Goal: Obtain resource: Download file/media

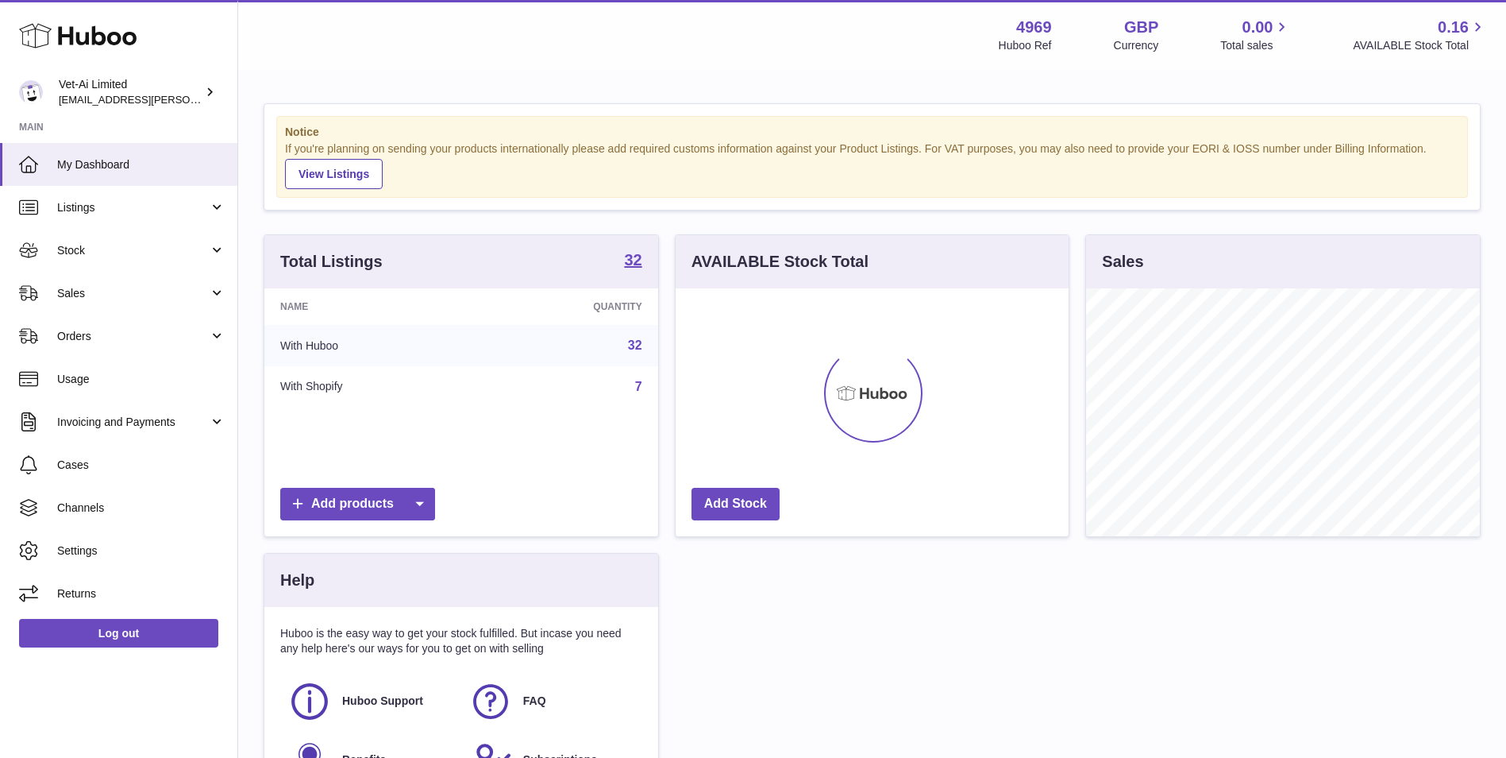
scroll to position [248, 393]
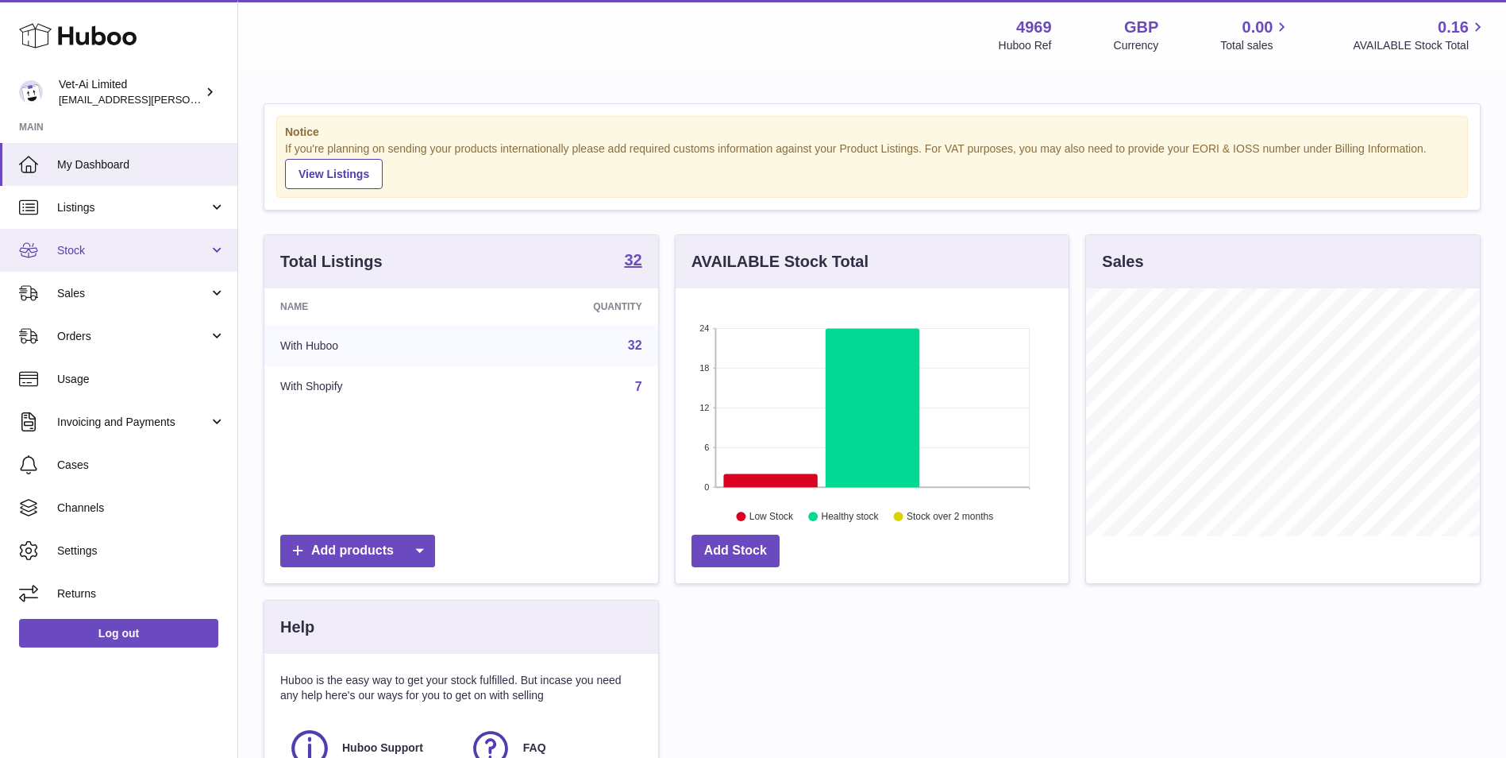
click at [62, 250] on span "Stock" at bounding box center [133, 250] width 152 height 15
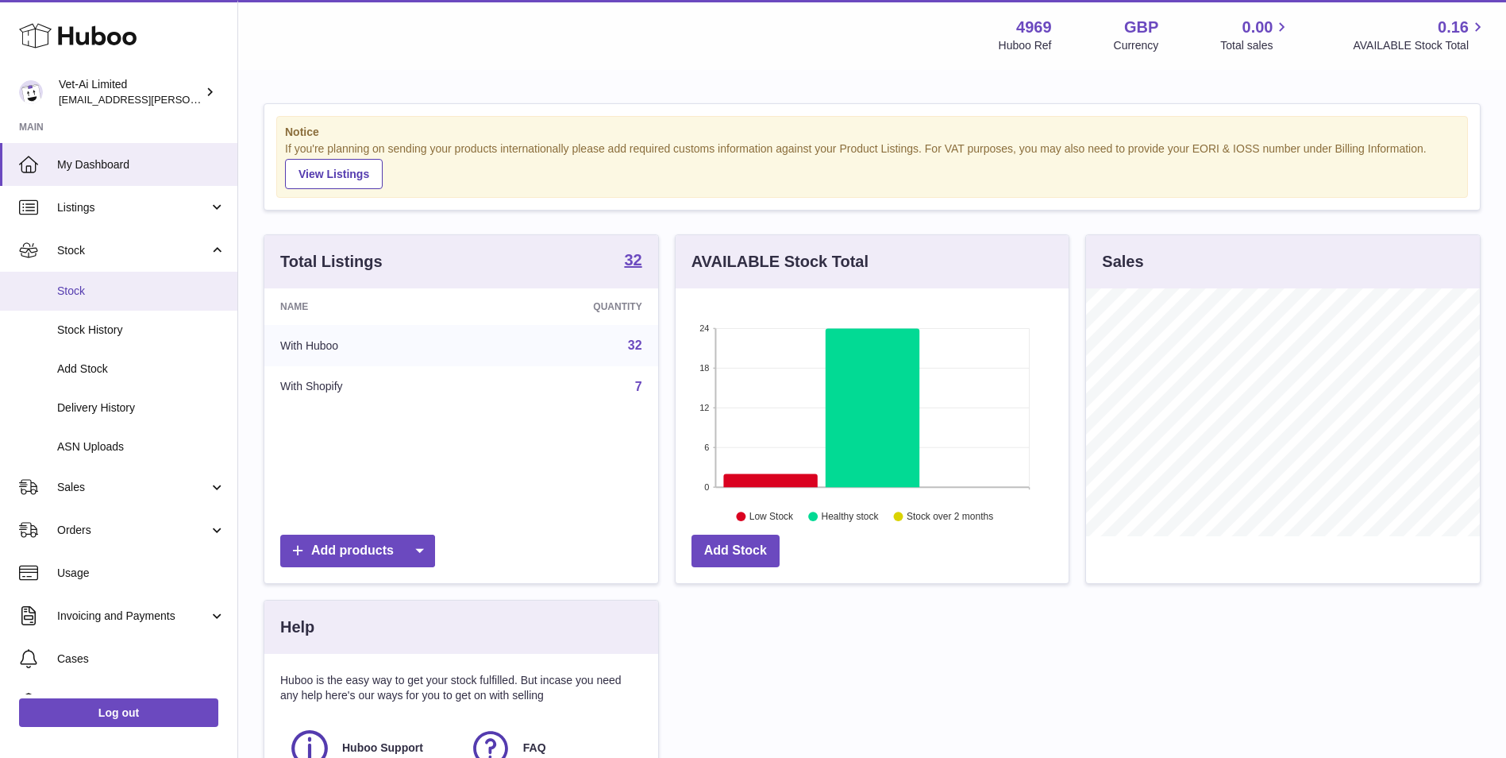
click at [79, 283] on span "Stock" at bounding box center [141, 290] width 168 height 15
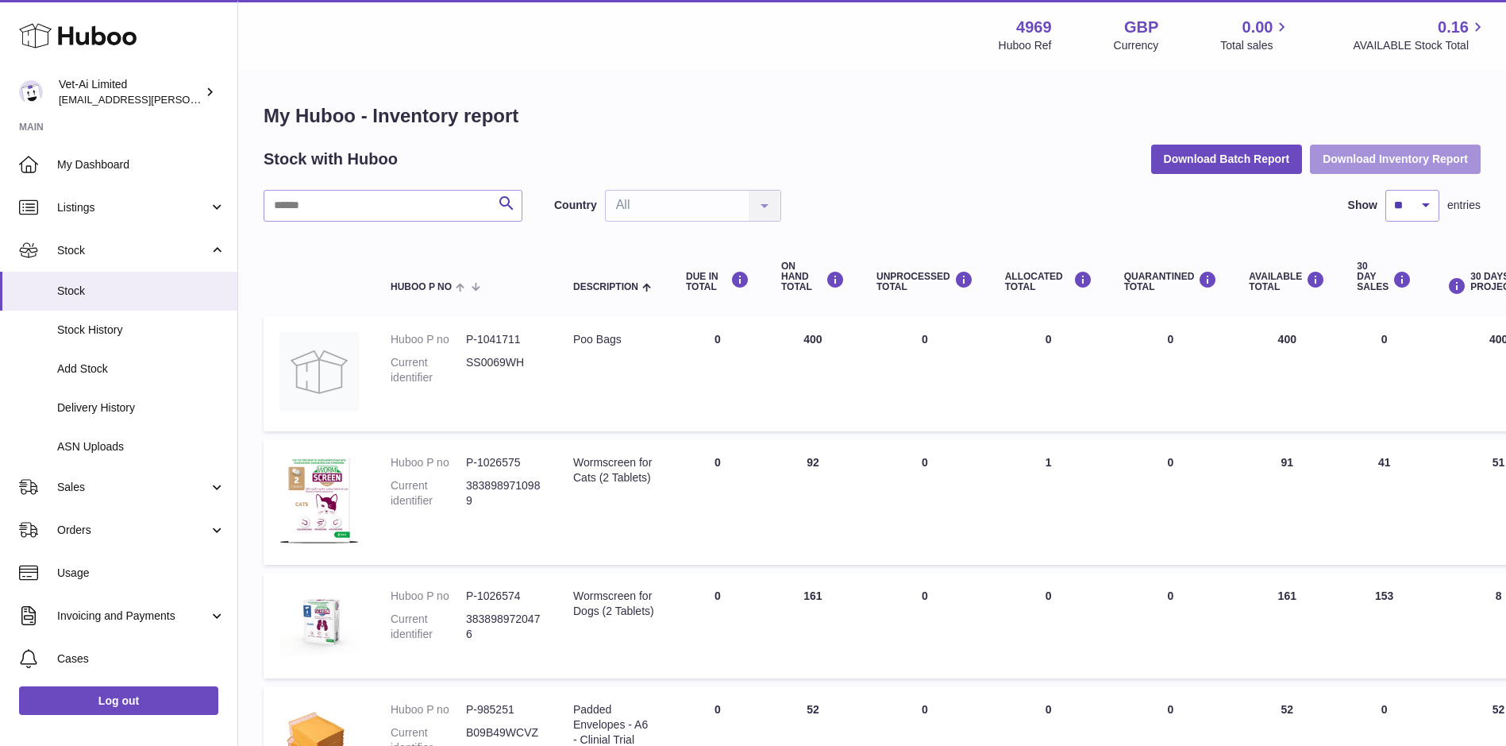
click at [1402, 152] on button "Download Inventory Report" at bounding box center [1395, 159] width 171 height 29
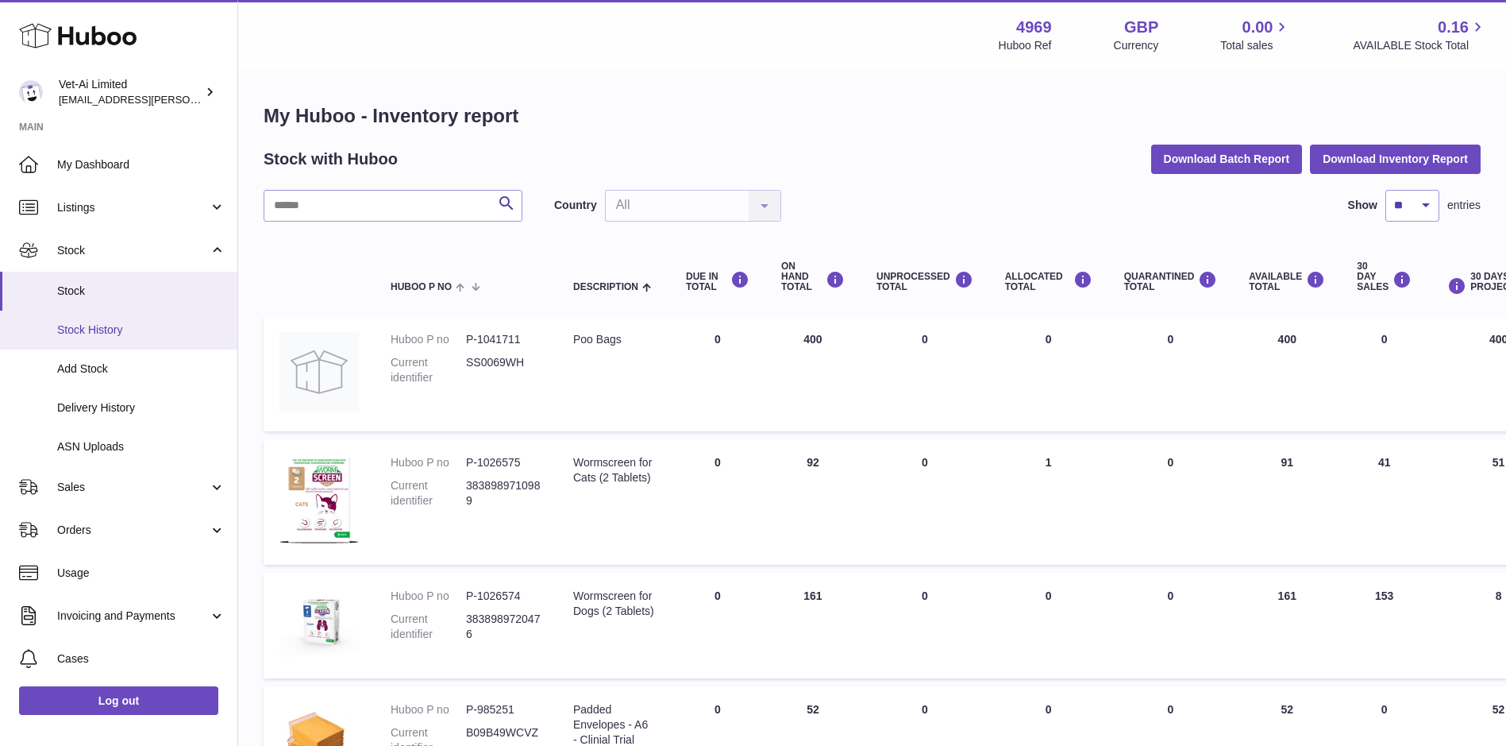
click at [79, 333] on span "Stock History" at bounding box center [141, 329] width 168 height 15
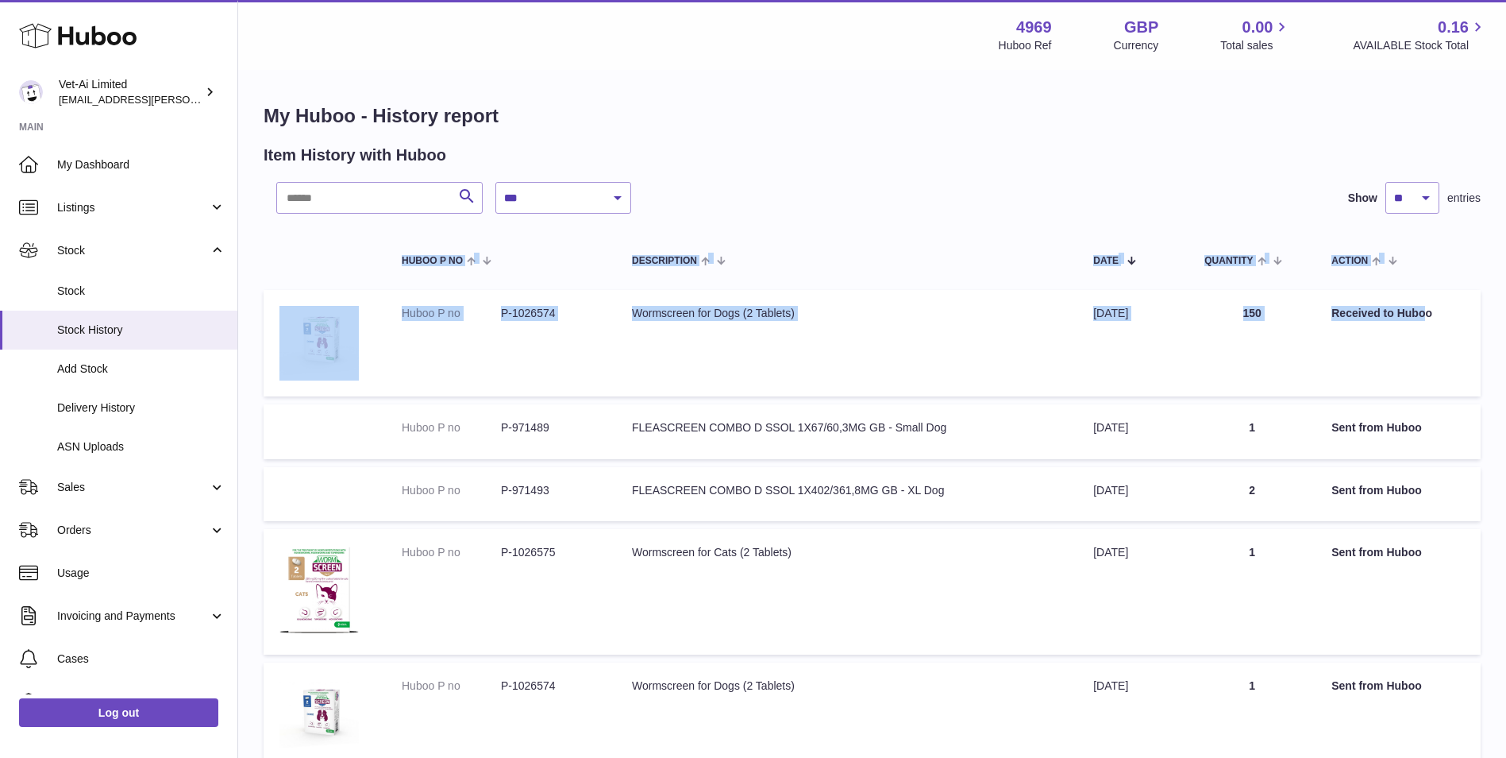
drag, startPoint x: 271, startPoint y: 268, endPoint x: 1429, endPoint y: 338, distance: 1159.9
click at [1429, 338] on table "Huboo P no Description Date Quantity Action Huboo P no P-1026574 Description Wo…" at bounding box center [872, 710] width 1217 height 962
copy table "Huboo P no Description Date Quantity Action Huboo P no P-1026574 Description Wo…"
